Goal: Check status: Check status

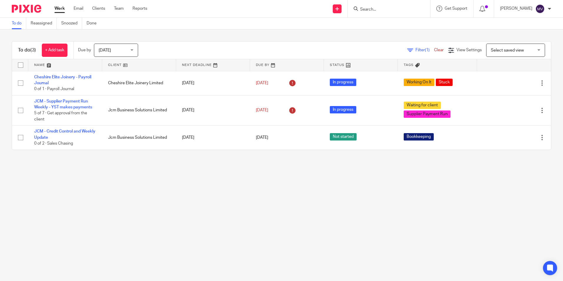
click at [111, 54] on span "[DATE]" at bounding box center [114, 50] width 31 height 12
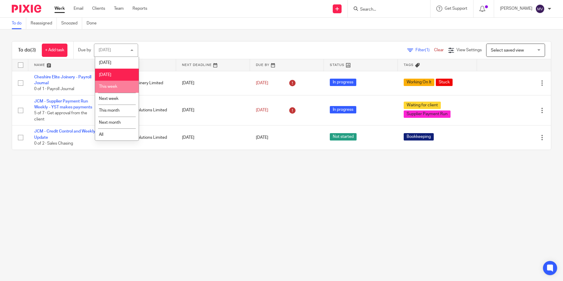
click at [122, 87] on li "This week" at bounding box center [117, 87] width 44 height 12
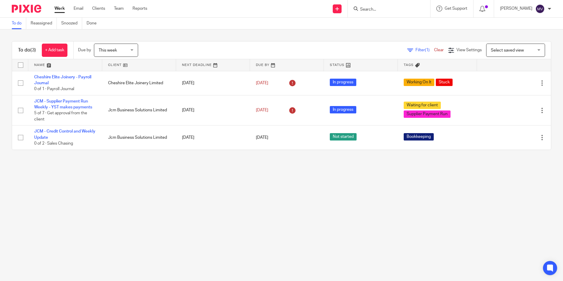
click at [130, 52] on span "This week" at bounding box center [114, 50] width 31 height 12
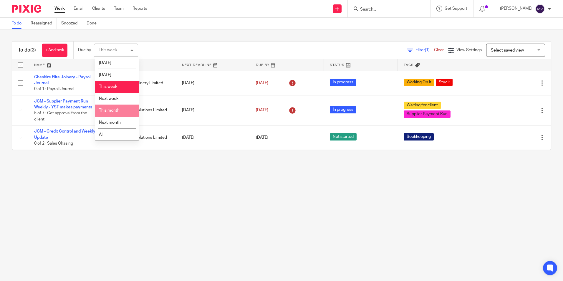
click at [124, 113] on li "This month" at bounding box center [117, 111] width 44 height 12
